Goal: Communication & Community: Answer question/provide support

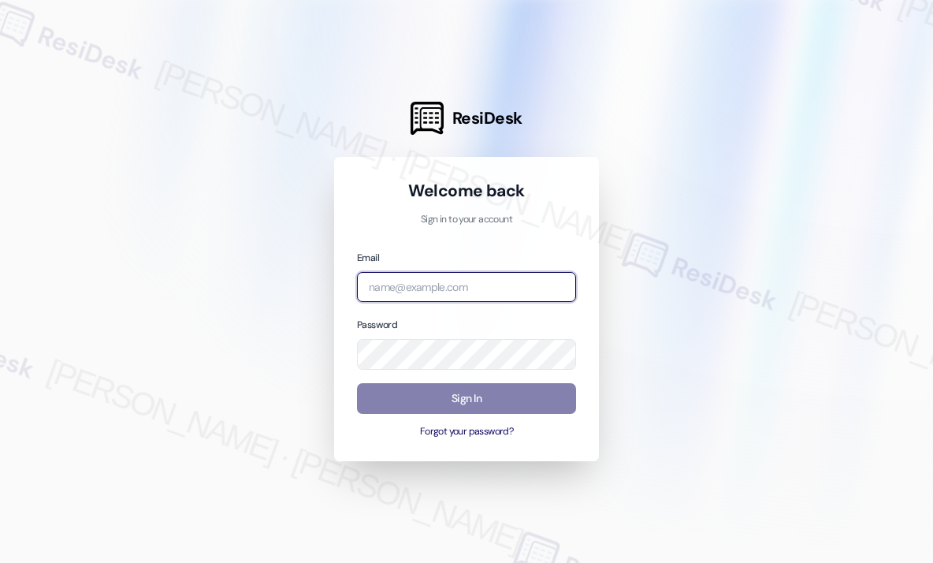
click at [489, 289] on input "email" at bounding box center [466, 287] width 219 height 31
type input "automated-surveys-campus_living_centres-[PERSON_NAME].roles@campus_living_[DOMA…"
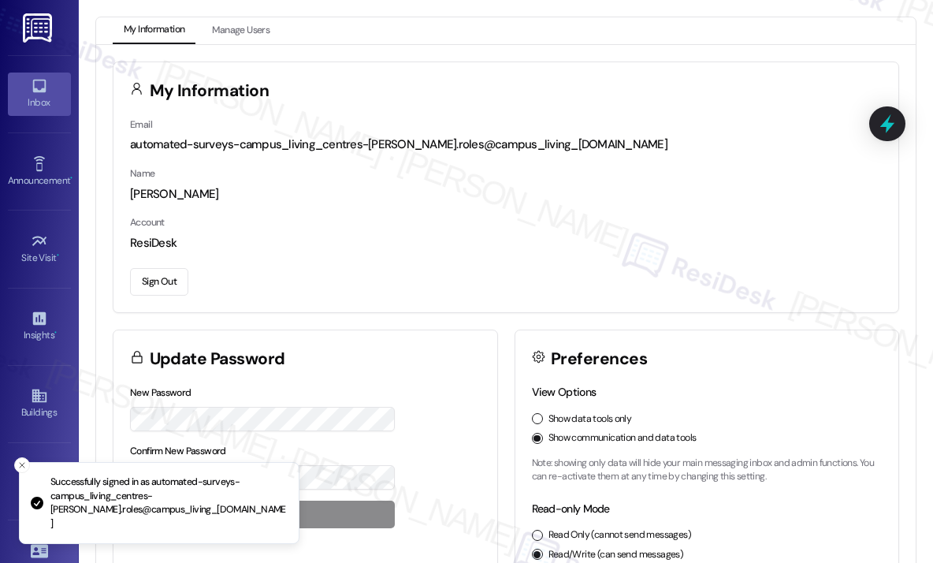
click at [45, 87] on link "Inbox" at bounding box center [39, 94] width 63 height 43
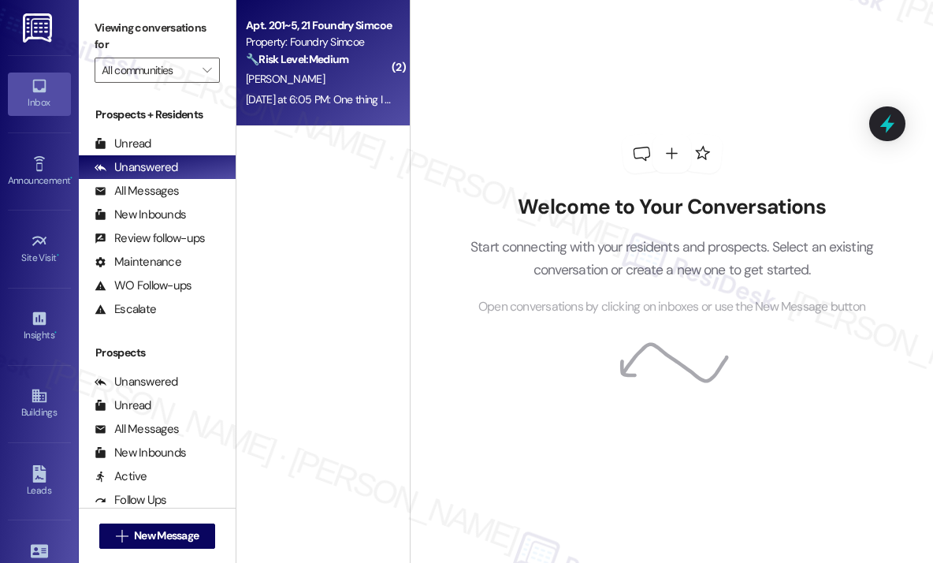
click at [326, 87] on div "[PERSON_NAME]" at bounding box center [318, 79] width 149 height 20
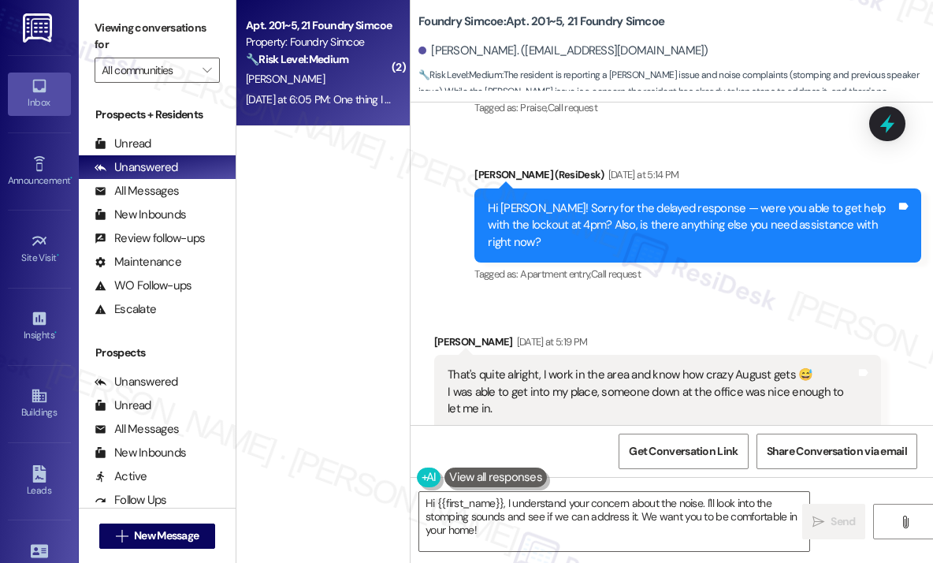
scroll to position [43829, 0]
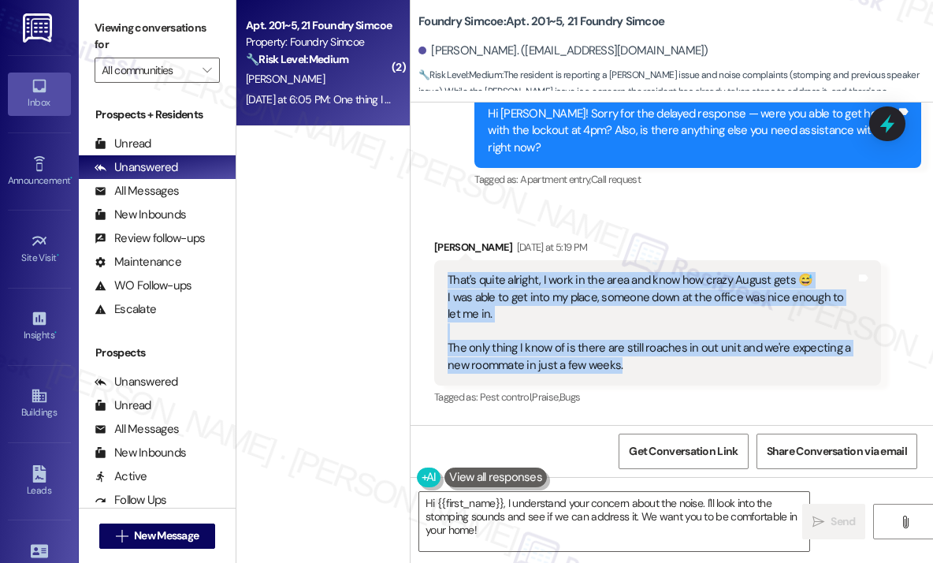
drag, startPoint x: 654, startPoint y: 200, endPoint x: 450, endPoint y: 119, distance: 219.7
click at [450, 272] on div "That's quite alright, I work in the area and know how crazy August gets 😅 I was…" at bounding box center [652, 323] width 408 height 102
copy div "That's quite alright, I work in the area and know how crazy August gets 😅 I was…"
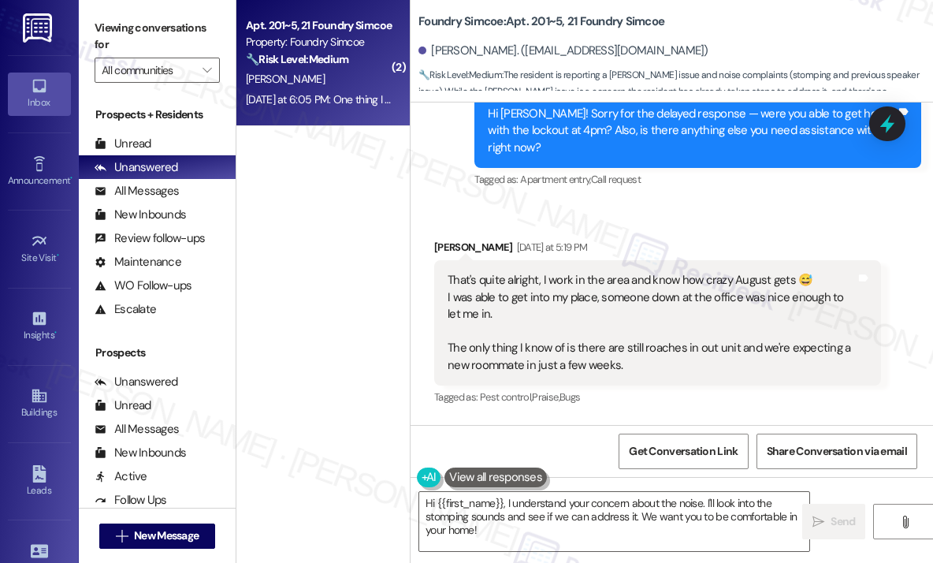
drag, startPoint x: 783, startPoint y: 359, endPoint x: 432, endPoint y: 317, distance: 354.0
click at [432, 444] on div "Received via SMS 5:20 PM [PERSON_NAME] [DATE] at 5:20 PM That and the neighbors…" at bounding box center [657, 513] width 470 height 138
copy div "That and the neighbors with the speaker, tho it's been much less frequent at ni…"
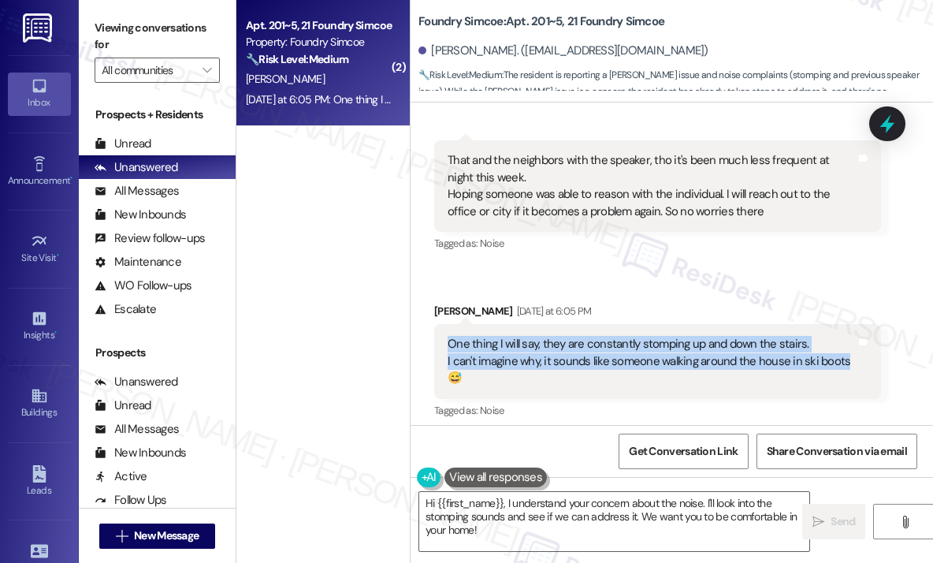
drag, startPoint x: 845, startPoint y: 192, endPoint x: 449, endPoint y: 182, distance: 395.8
click at [449, 336] on div "One thing I will say, they are constantly stomping up and down the stairs. I ca…" at bounding box center [652, 361] width 408 height 50
copy div "One thing I will say, they are constantly stomping up and down the stairs. I ca…"
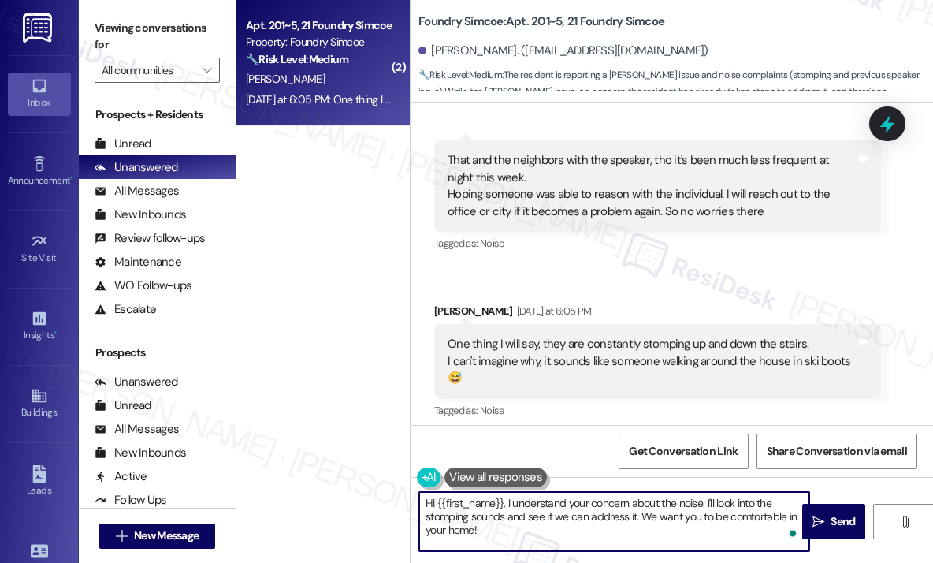
drag, startPoint x: 533, startPoint y: 527, endPoint x: 501, endPoint y: 503, distance: 39.9
click at [501, 503] on textarea "Hi {{first_name}}, I understand your concern about the noise. I'll look into th…" at bounding box center [614, 521] width 390 height 59
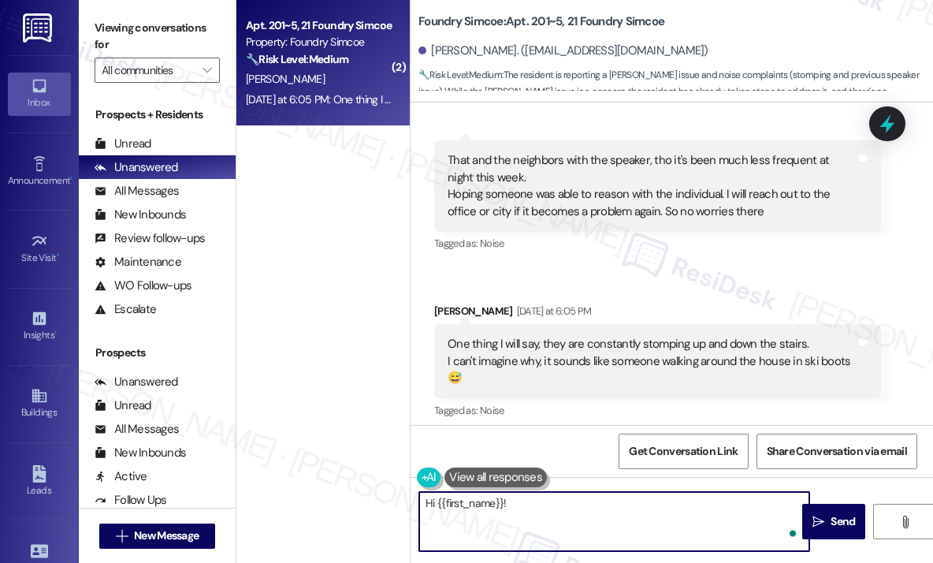
paste textarea "Thanks for sharing that — can you tell me how often you’ve been seeing the roac…"
type textarea "Hi {{first_name}}! Thanks for sharing that — can you tell me how often you’ve b…"
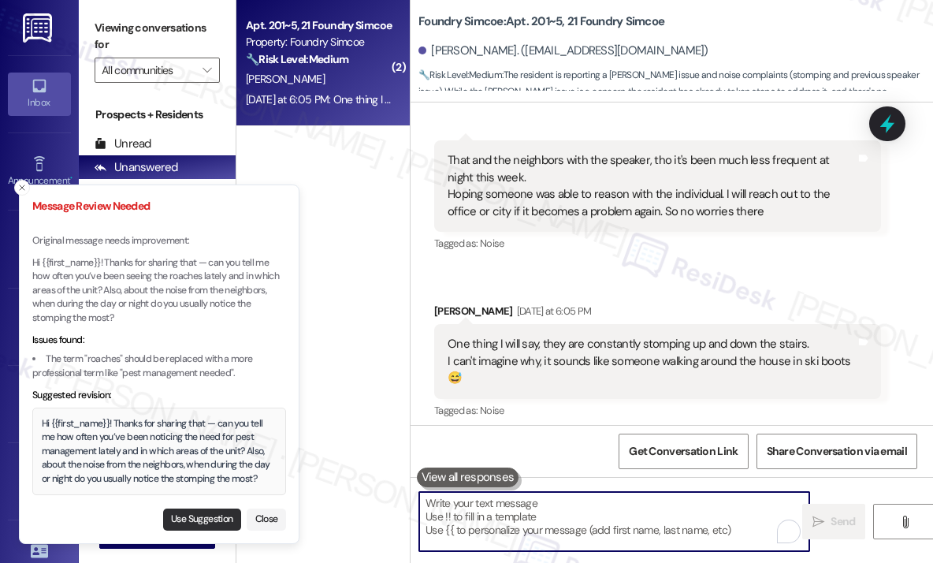
click at [195, 516] on button "Use Suggestion" at bounding box center [202, 519] width 78 height 22
type textarea "Hi {{first_name}}! Thanks for sharing that — can you tell me how often you’ve b…"
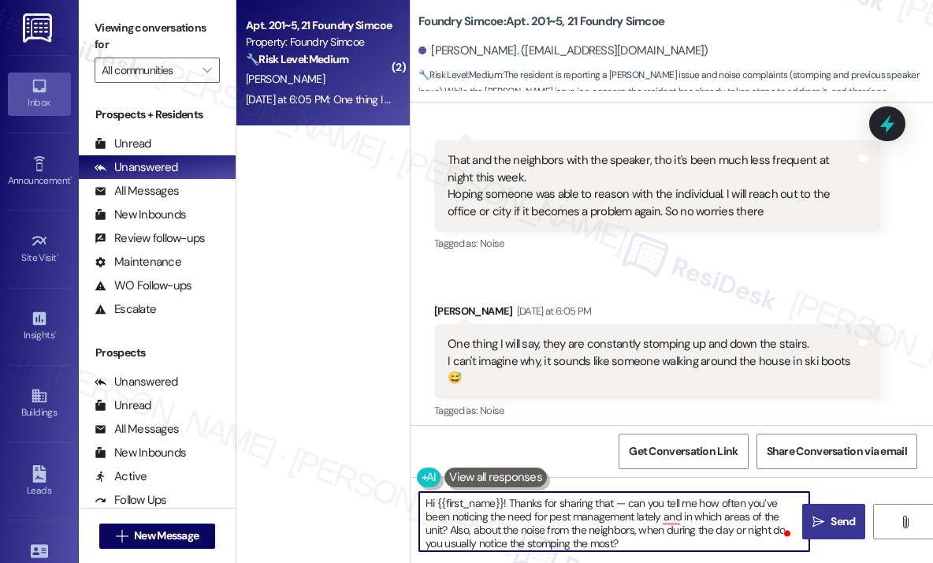
click at [833, 524] on span "Send" at bounding box center [843, 521] width 24 height 17
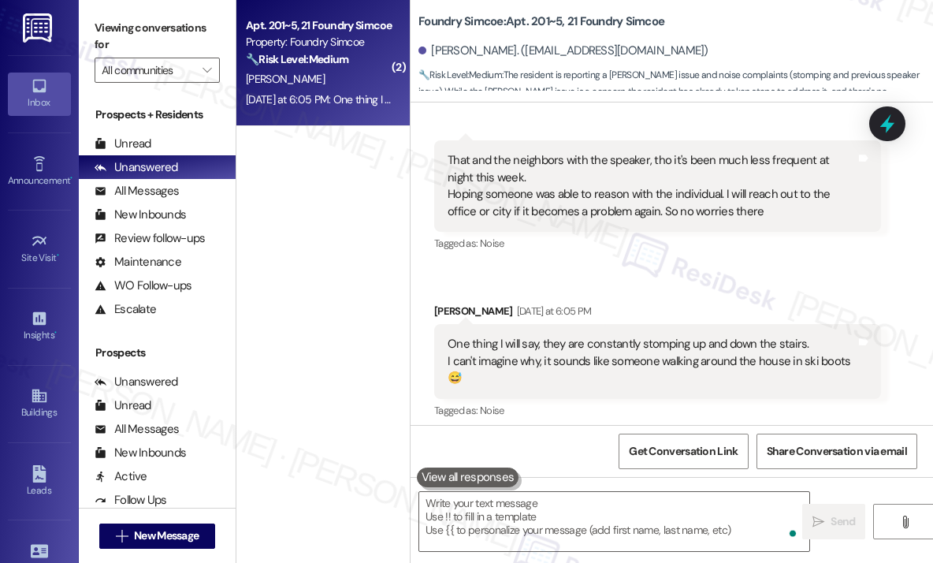
scroll to position [43986, 0]
